Goal: Navigation & Orientation: Find specific page/section

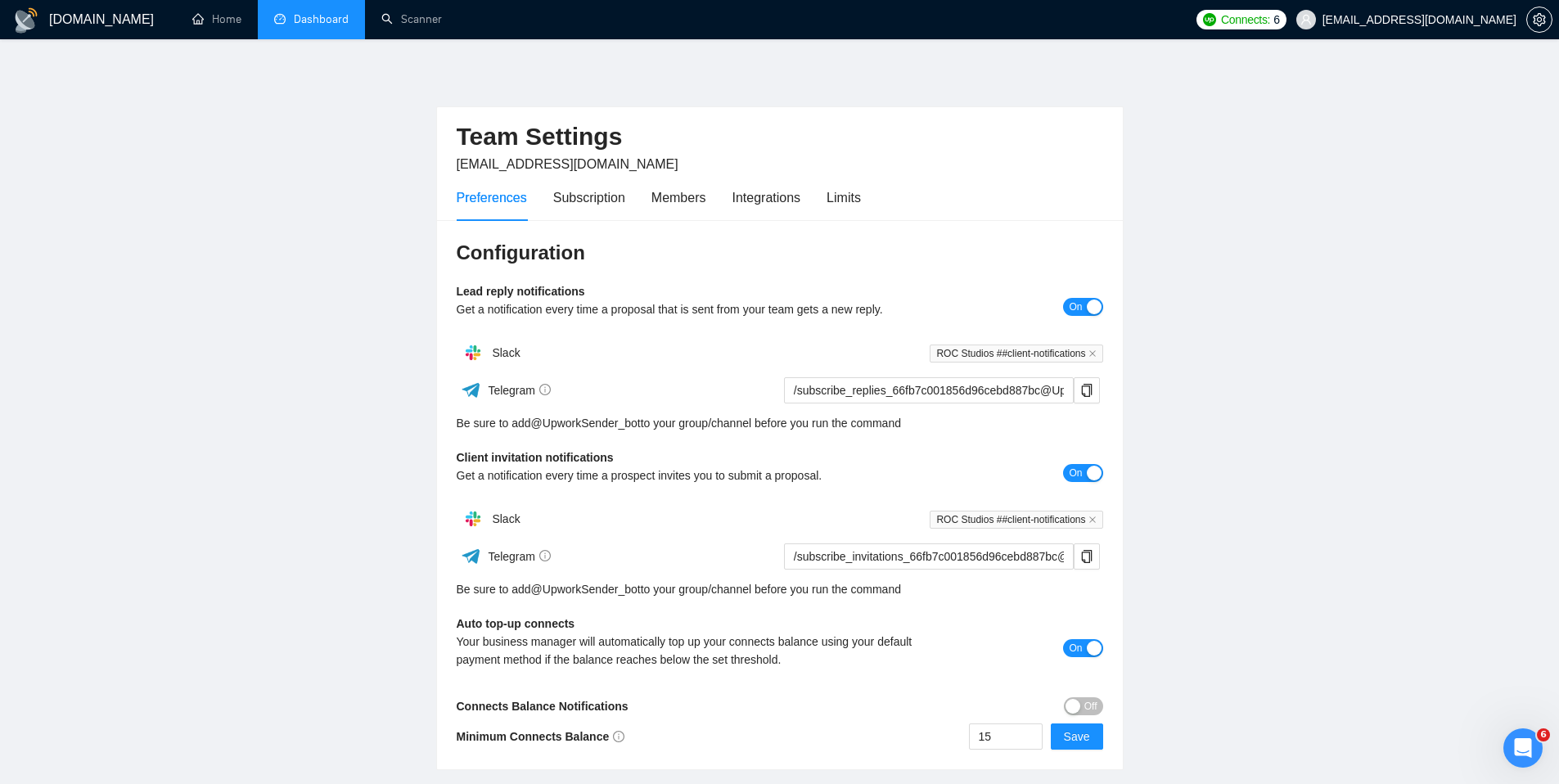
click at [347, 13] on link "Dashboard" at bounding box center [311, 18] width 75 height 14
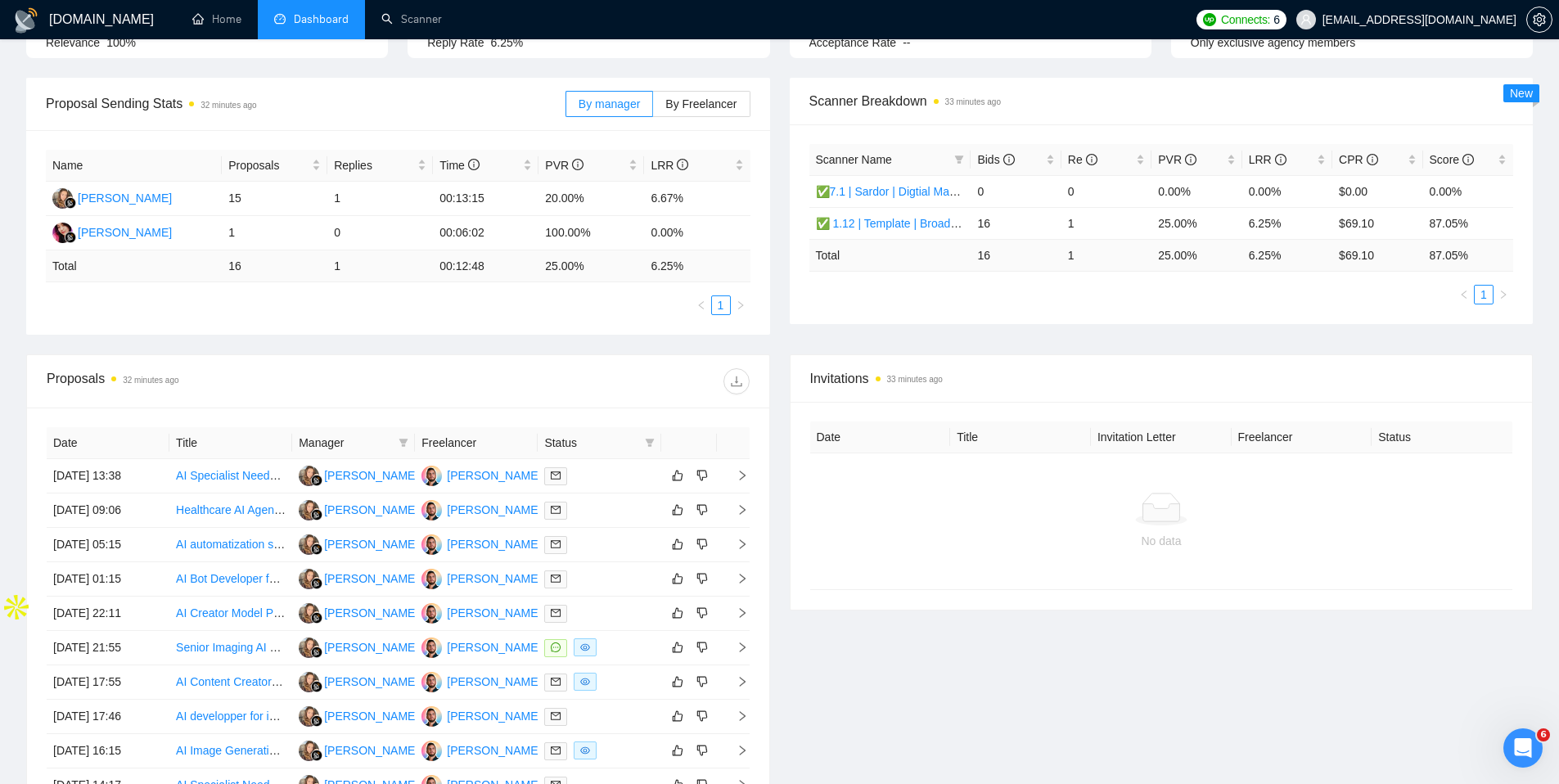
scroll to position [291, 0]
